Goal: Task Accomplishment & Management: Complete application form

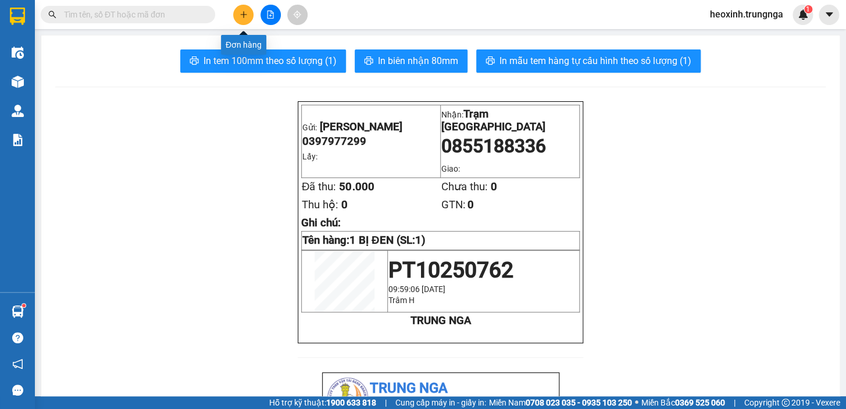
click at [245, 13] on icon "plus" at bounding box center [244, 14] width 8 height 8
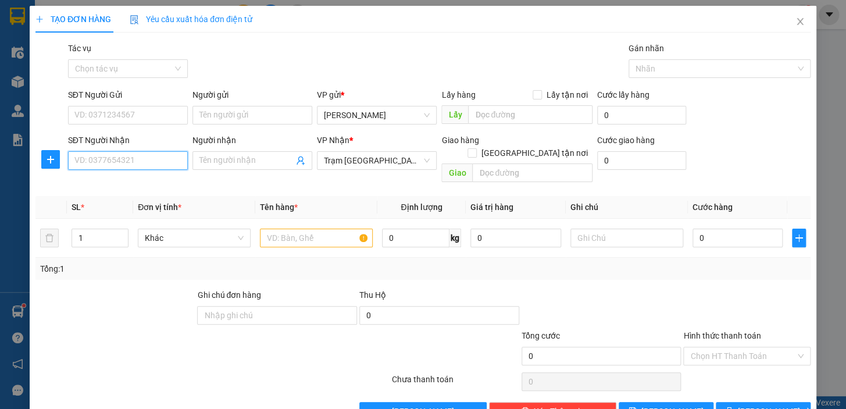
click at [122, 157] on input "SĐT Người Nhận" at bounding box center [128, 160] width 120 height 19
paste input "0937212926"
type input "0937212926"
click at [288, 229] on input "text" at bounding box center [316, 238] width 113 height 19
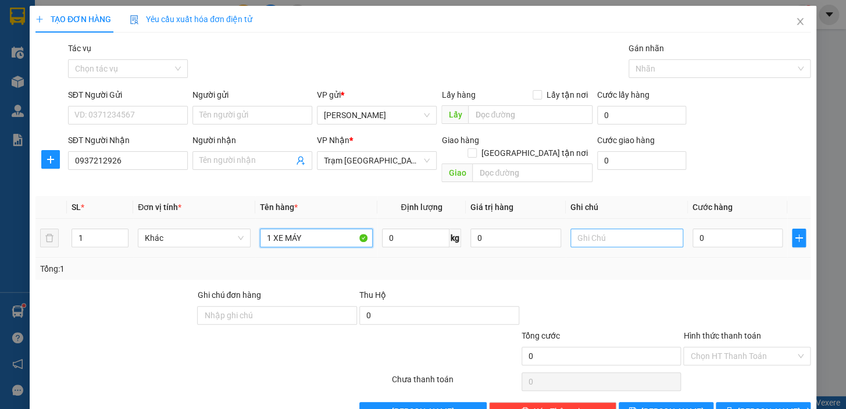
type input "1 XE MÁY"
click at [598, 229] on input "text" at bounding box center [627, 238] width 113 height 19
type input "THEO KHÁCH 12H30"
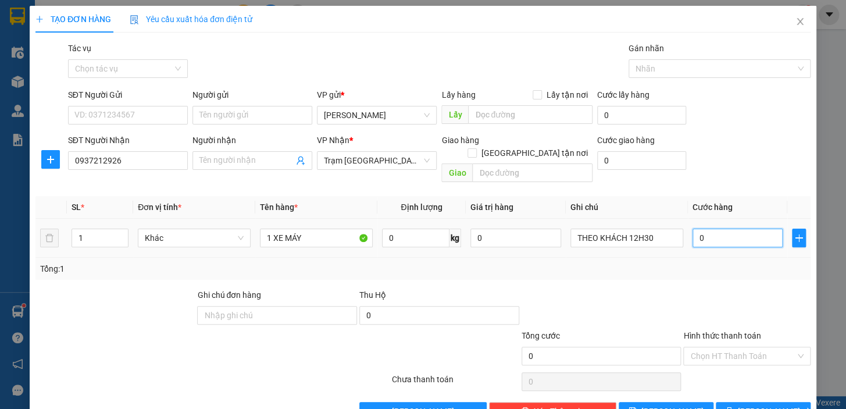
type input "3"
type input "30"
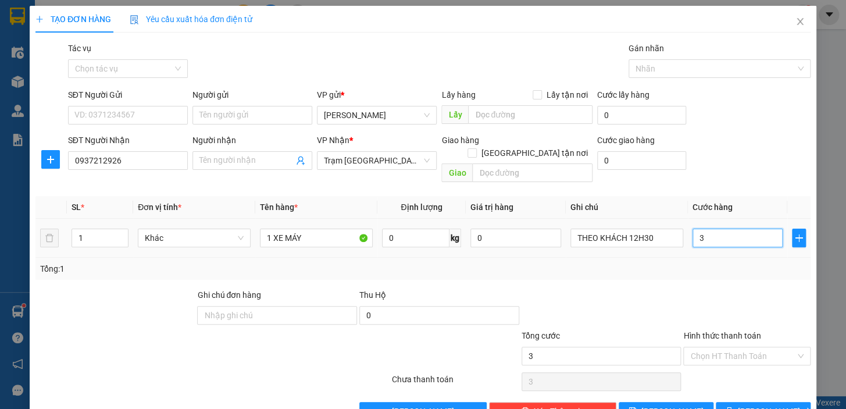
type input "30"
type input "300"
type input "300.000"
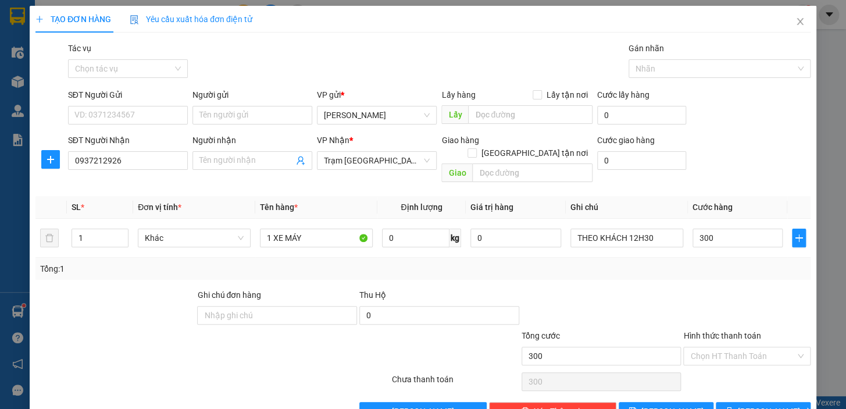
type input "300.000"
drag, startPoint x: 625, startPoint y: 261, endPoint x: 563, endPoint y: 227, distance: 70.3
click at [624, 262] on div "Tổng: 1" at bounding box center [423, 268] width 766 height 13
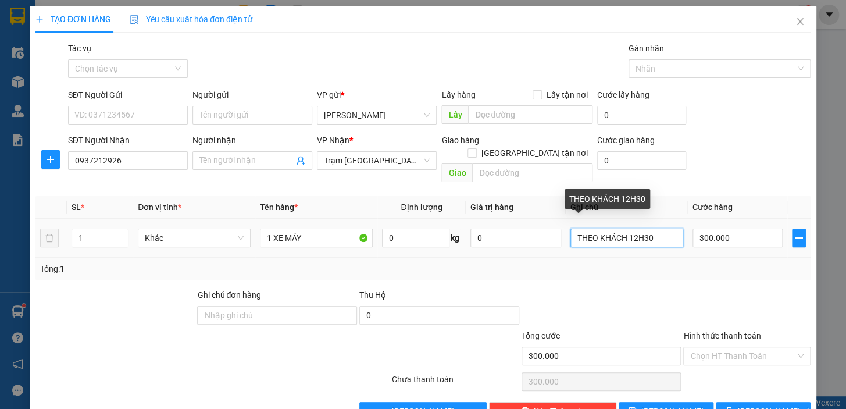
click at [571, 229] on input "THEO KHÁCH 12H30" at bounding box center [627, 238] width 113 height 19
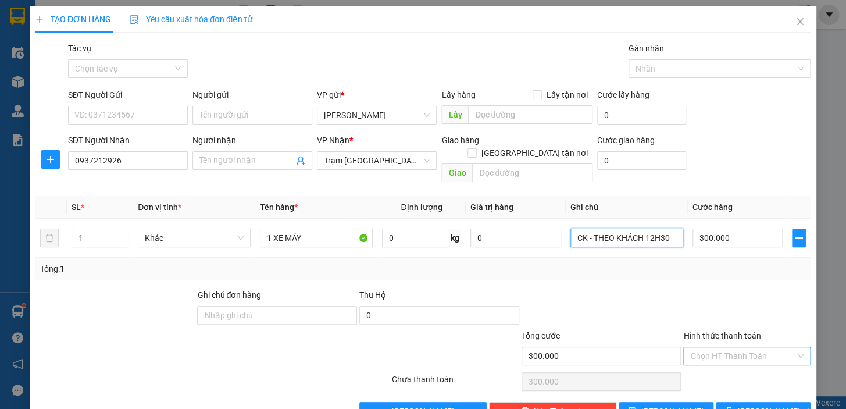
type input "CK - THEO KHÁCH 12H30"
click at [737, 347] on input "Hình thức thanh toán" at bounding box center [742, 355] width 105 height 17
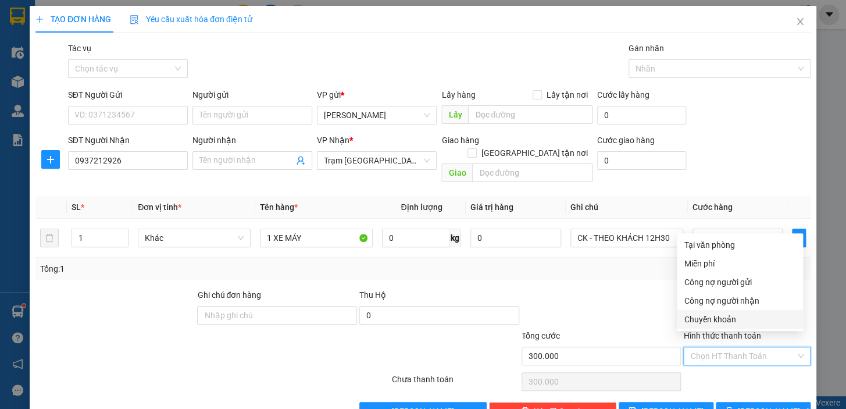
click at [721, 320] on div "Chuyển khoản" at bounding box center [740, 319] width 112 height 13
type input "0"
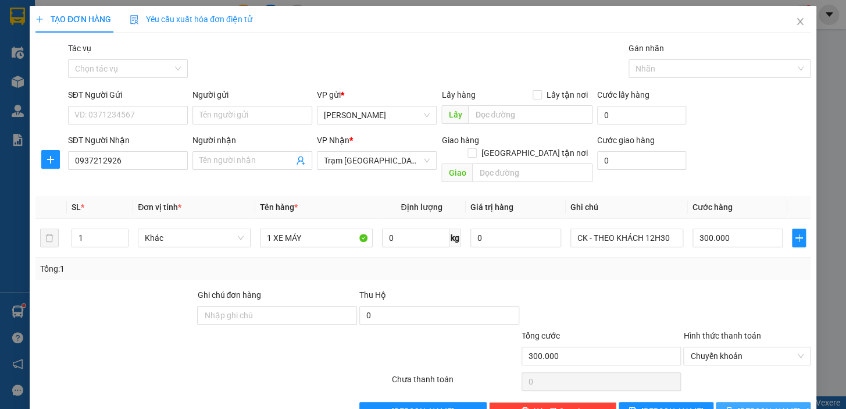
click at [733, 407] on icon "printer" at bounding box center [729, 411] width 8 height 8
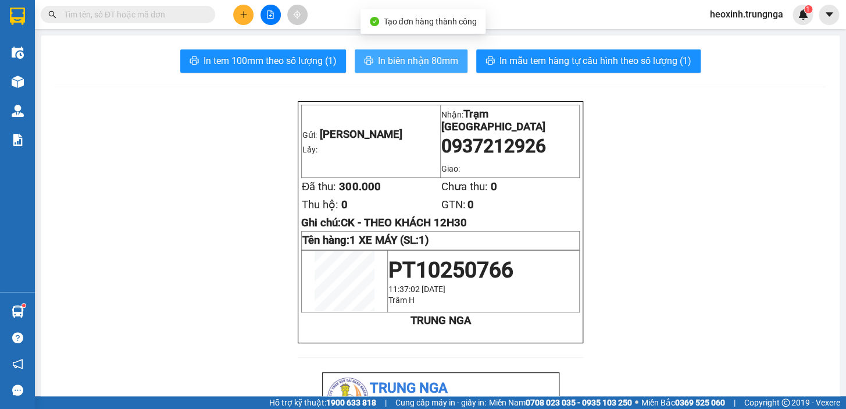
click at [414, 65] on span "In biên nhận 80mm" at bounding box center [418, 61] width 80 height 15
